Goal: Find specific page/section: Find specific page/section

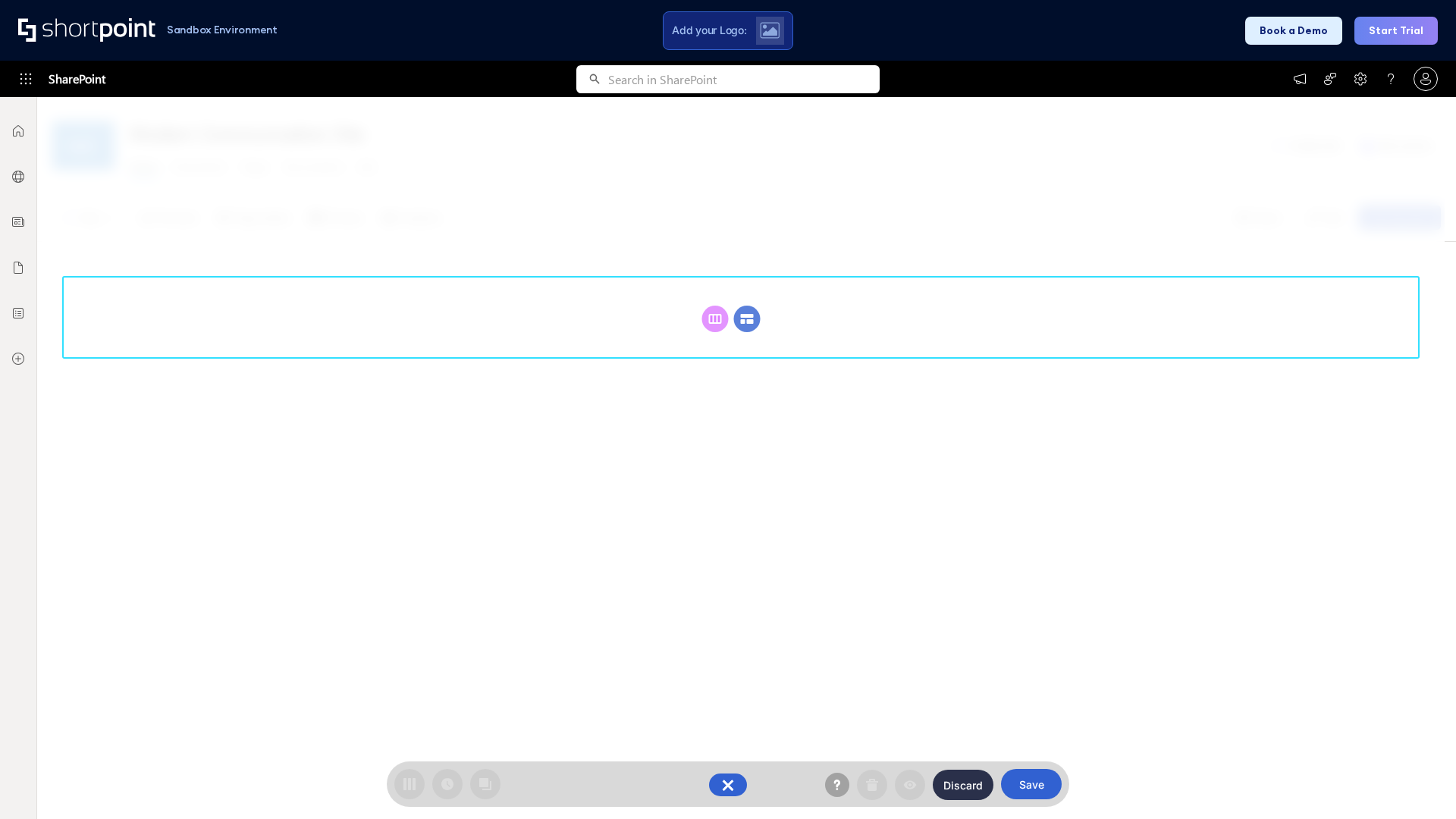
scroll to position [209, 0]
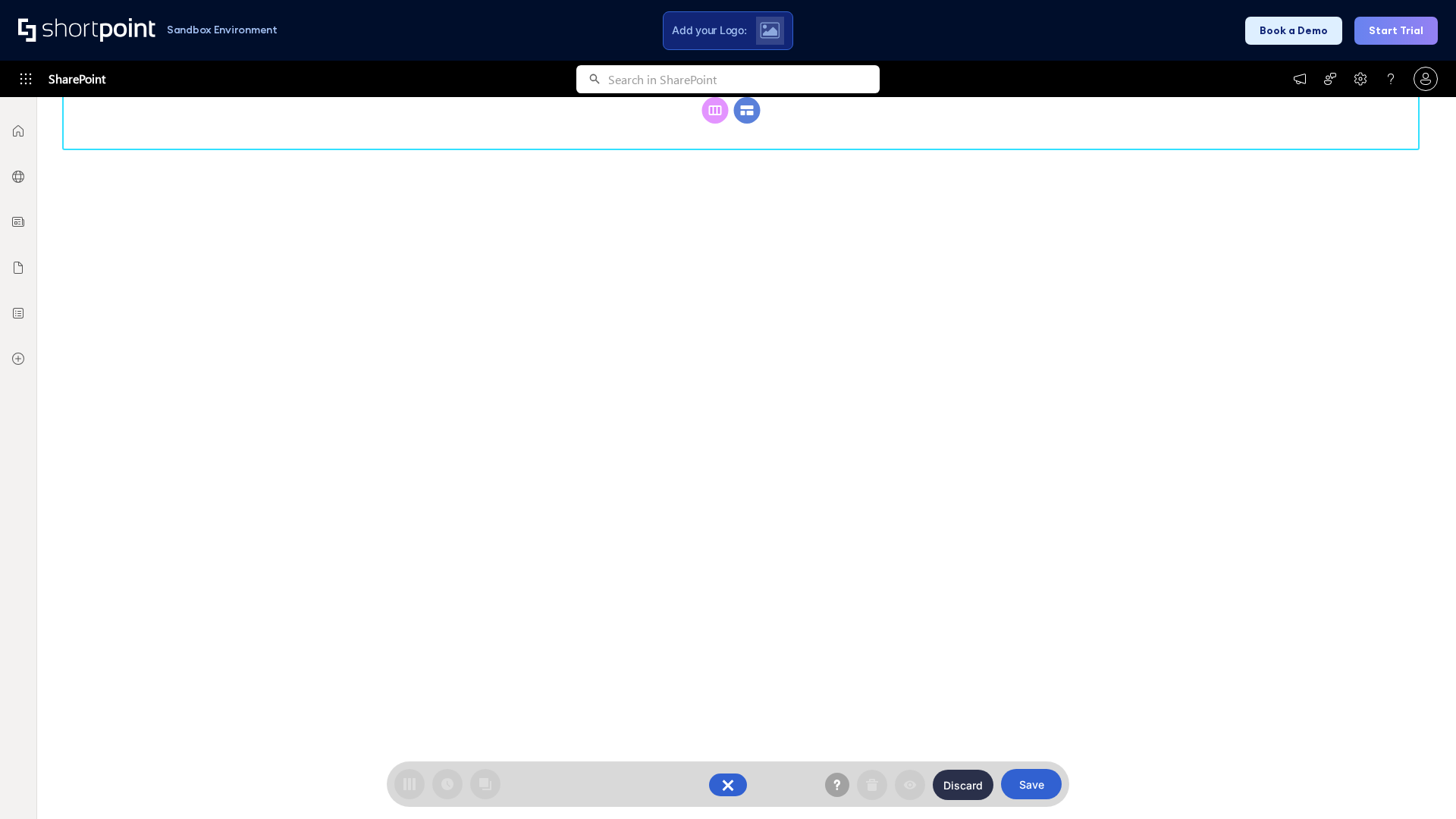
click at [747, 123] on circle at bounding box center [747, 110] width 26 height 26
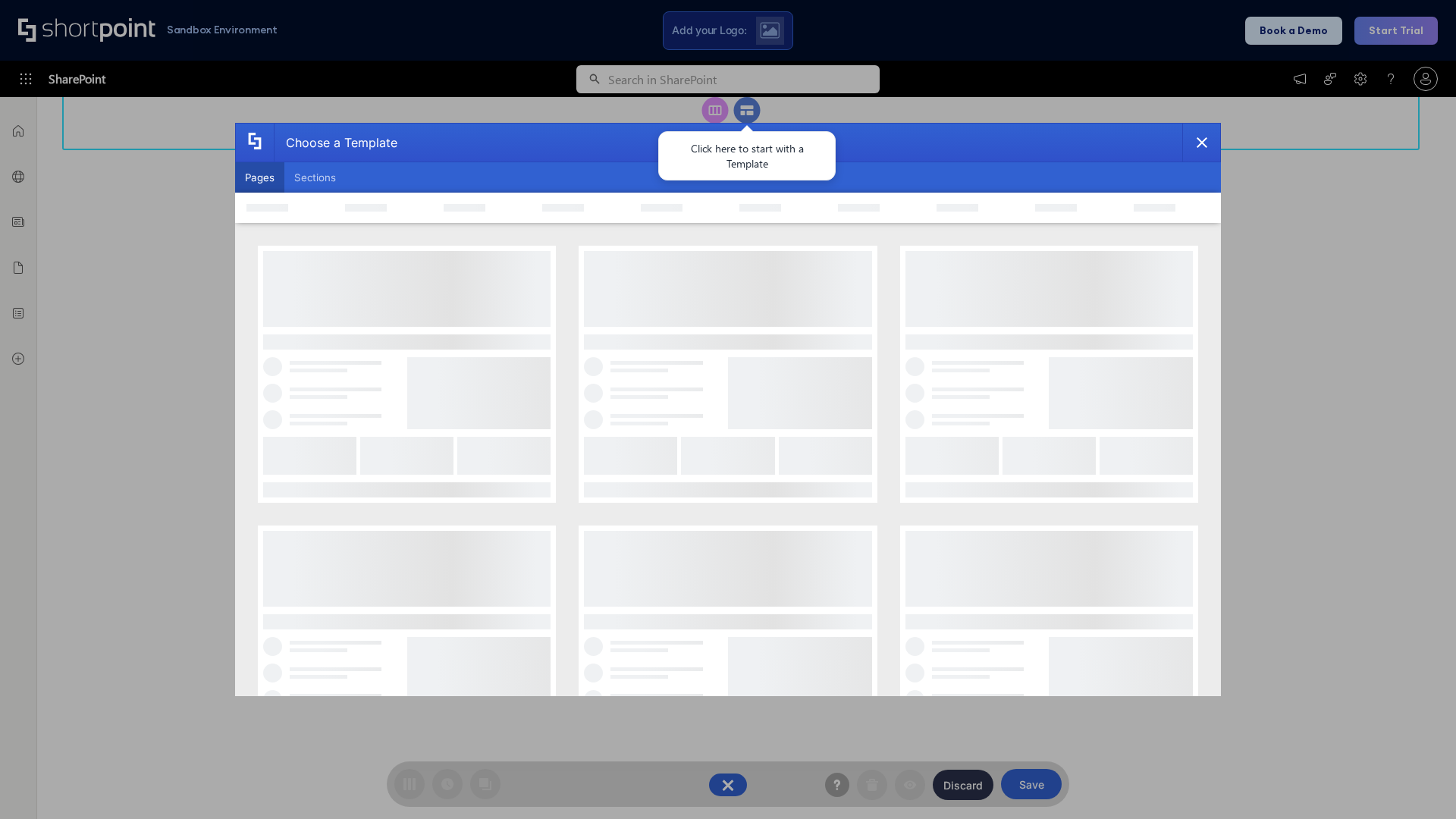
scroll to position [0, 0]
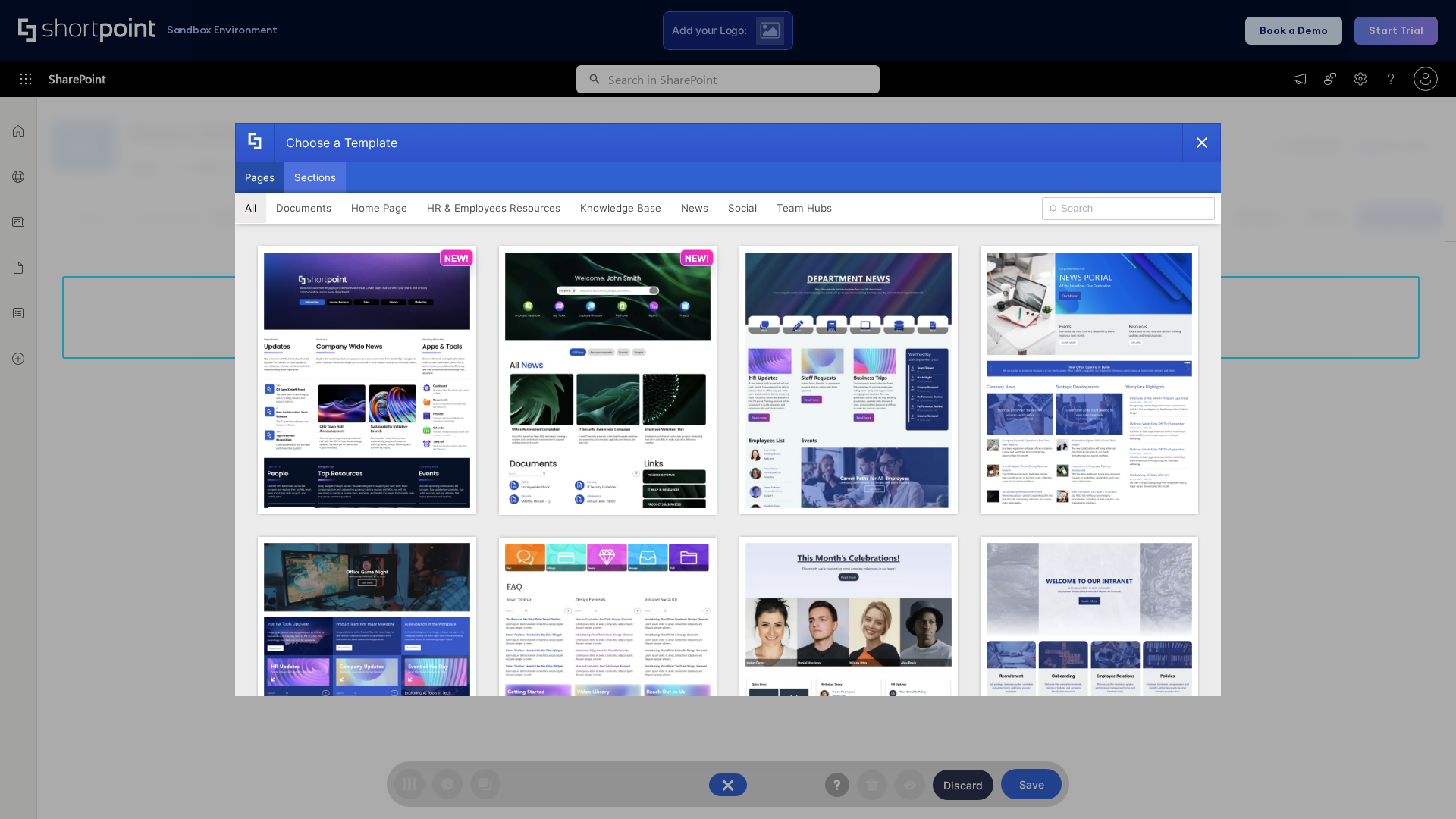
click at [314, 178] on button "Sections" at bounding box center [314, 177] width 61 height 30
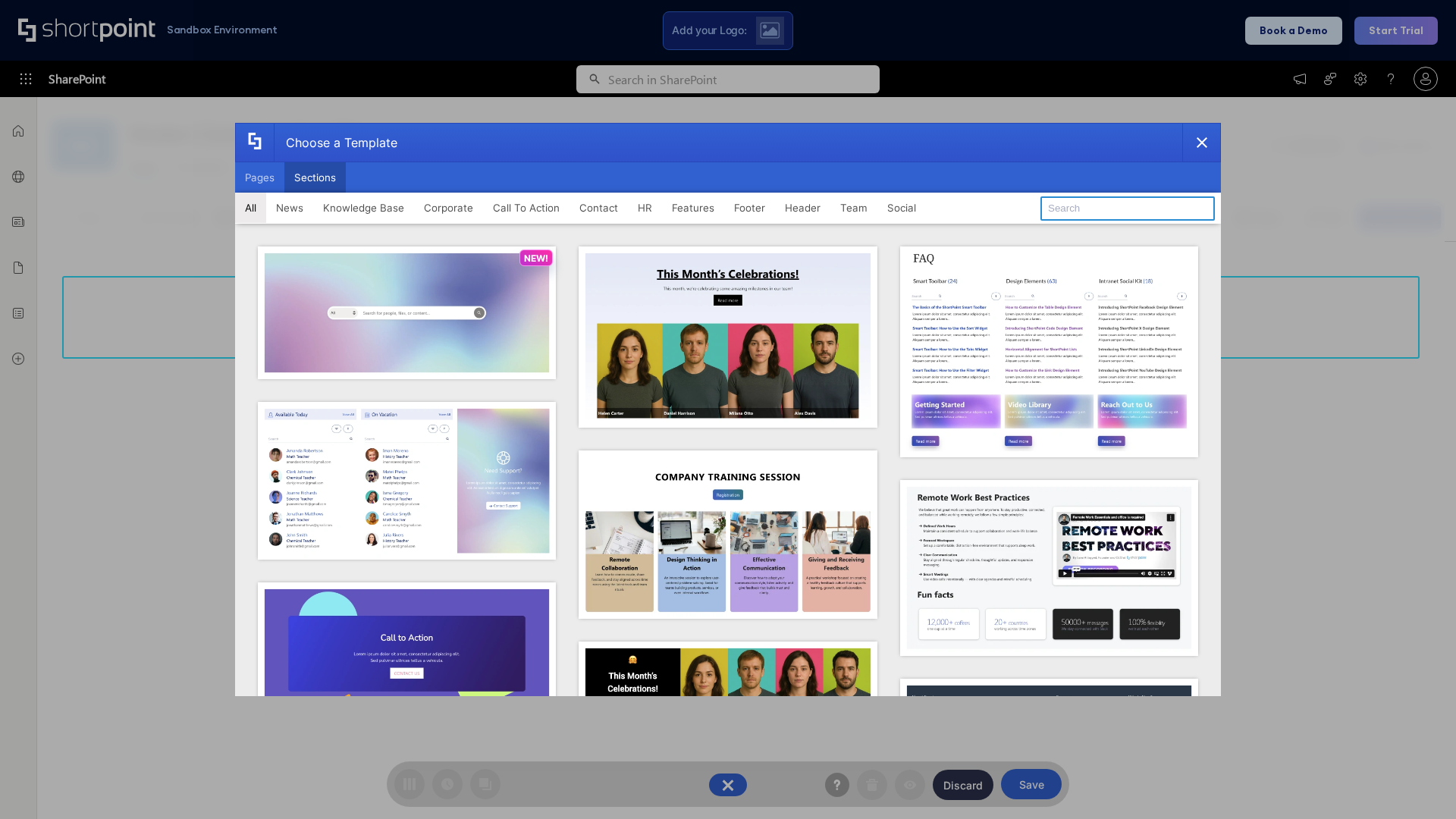
type input "Features Kit 2"
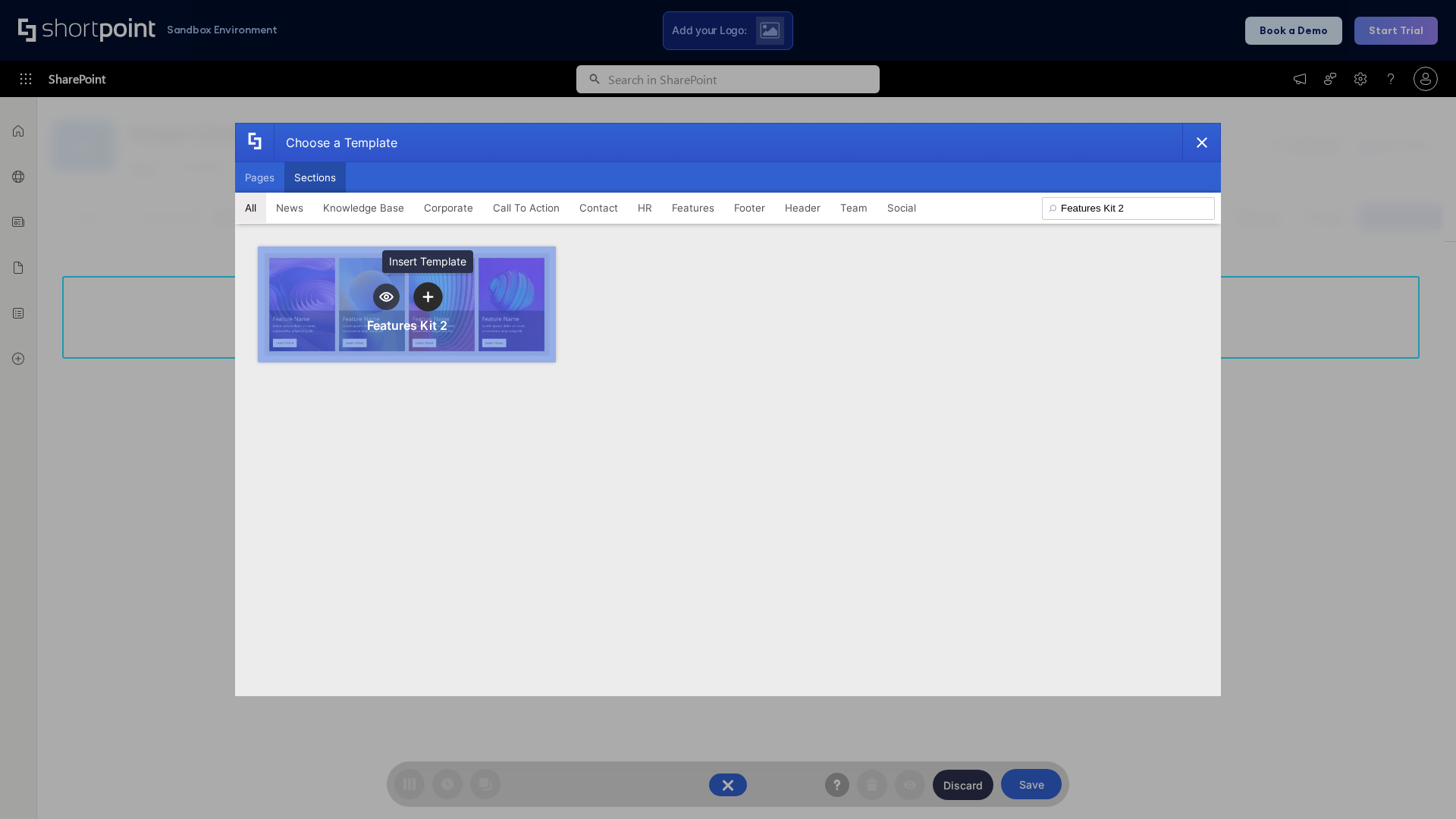
click at [427, 297] on icon "template selector" at bounding box center [427, 296] width 10 height 10
